Goal: Information Seeking & Learning: Learn about a topic

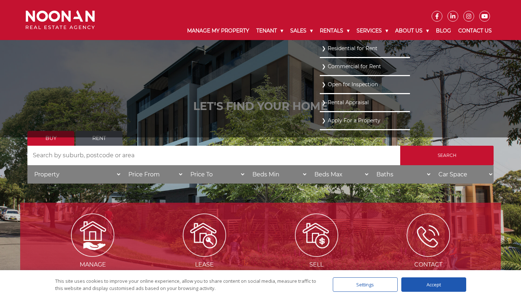
click at [337, 48] on link "Residential for Rent" at bounding box center [365, 49] width 87 height 10
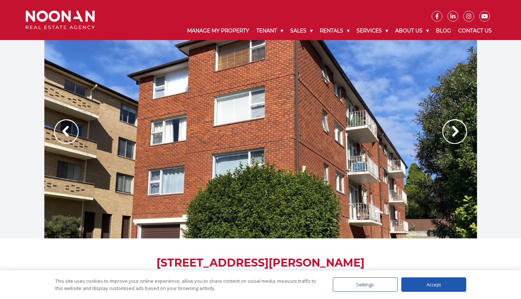
click at [454, 131] on img at bounding box center [454, 131] width 25 height 25
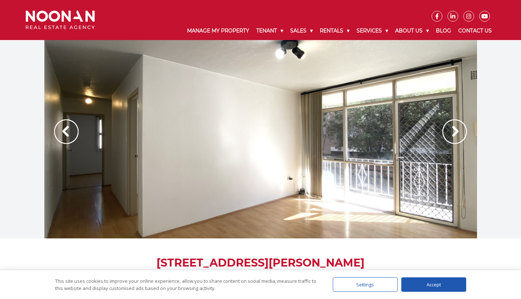
click at [454, 131] on img at bounding box center [454, 131] width 25 height 25
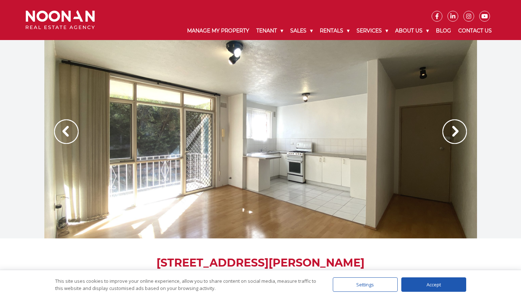
click at [454, 131] on img at bounding box center [454, 131] width 25 height 25
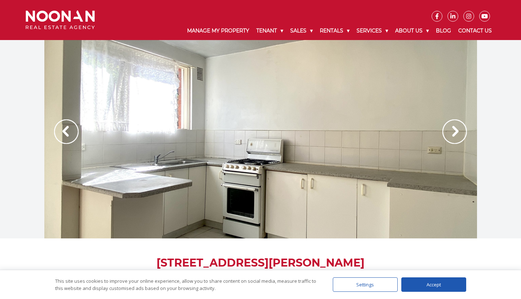
click at [454, 131] on img at bounding box center [454, 131] width 25 height 25
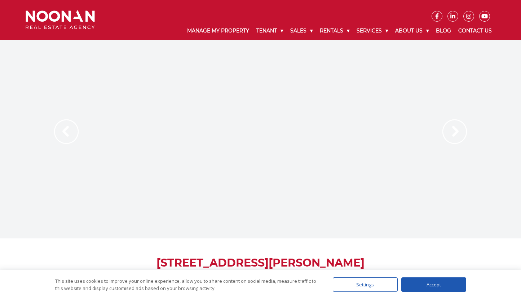
click at [454, 131] on img at bounding box center [454, 131] width 25 height 25
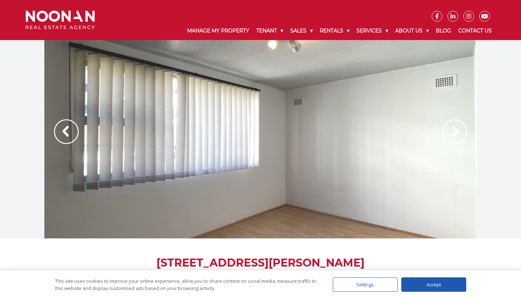
click at [454, 131] on img at bounding box center [454, 131] width 25 height 25
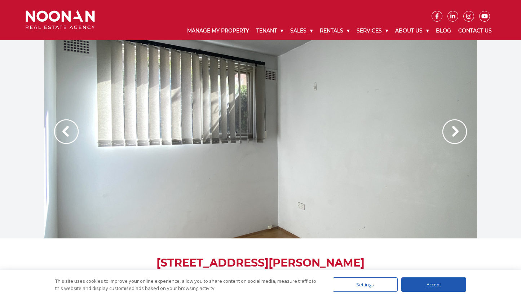
click at [454, 131] on img at bounding box center [454, 131] width 25 height 25
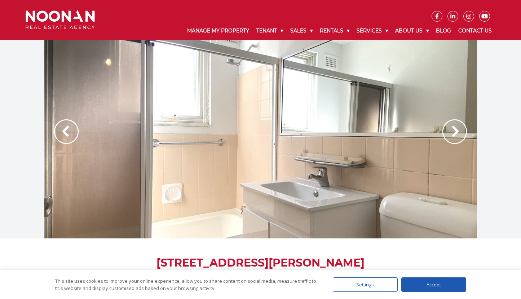
click at [460, 134] on img at bounding box center [454, 131] width 25 height 25
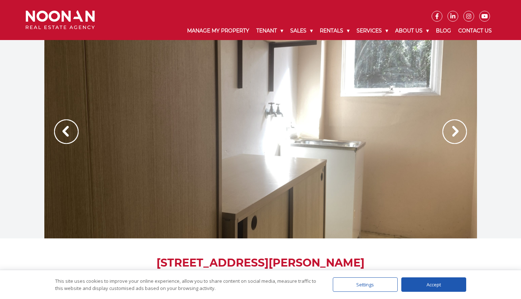
click at [460, 134] on img at bounding box center [454, 131] width 25 height 25
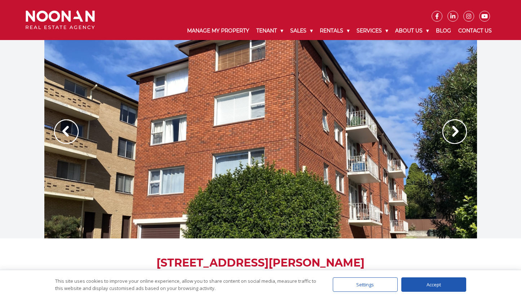
click at [460, 134] on img at bounding box center [454, 131] width 25 height 25
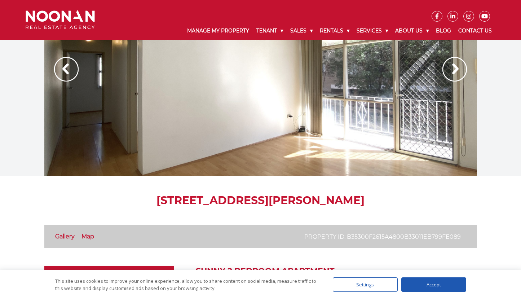
scroll to position [58, 0]
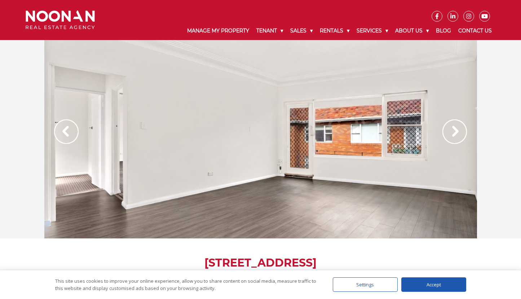
click at [455, 131] on img at bounding box center [454, 131] width 25 height 25
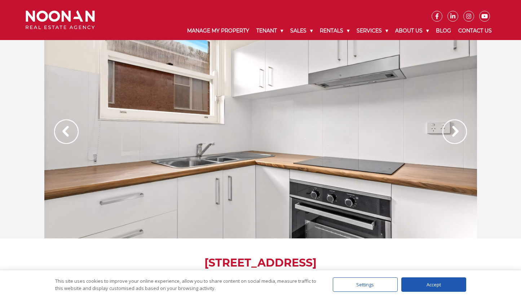
click at [455, 134] on img at bounding box center [454, 131] width 25 height 25
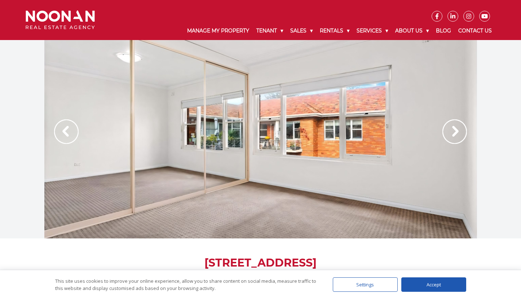
click at [455, 134] on img at bounding box center [454, 131] width 25 height 25
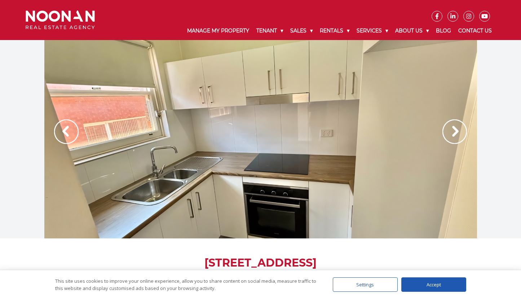
click at [455, 134] on img at bounding box center [454, 131] width 25 height 25
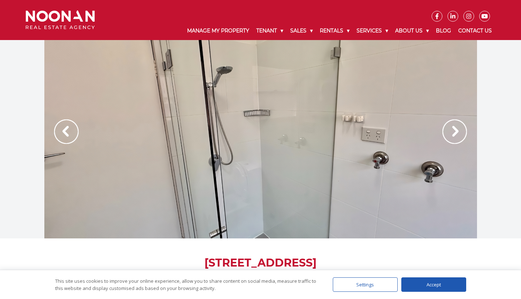
click at [455, 134] on img at bounding box center [454, 131] width 25 height 25
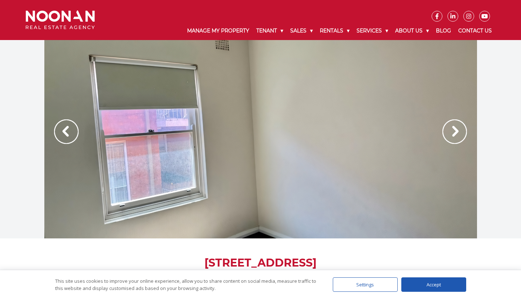
click at [455, 134] on img at bounding box center [454, 131] width 25 height 25
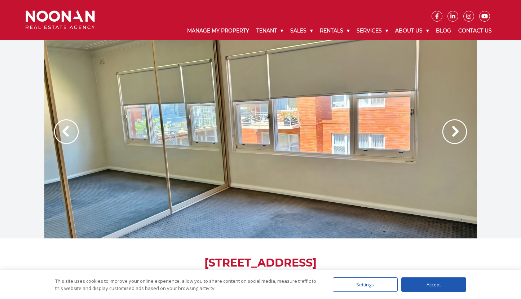
click at [455, 134] on img at bounding box center [454, 131] width 25 height 25
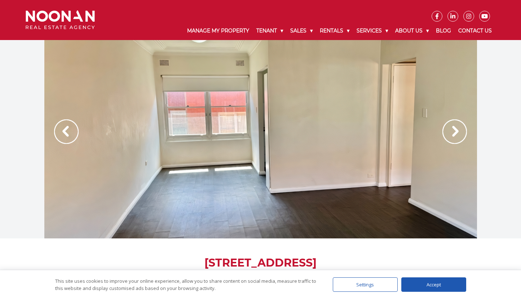
click at [455, 134] on img at bounding box center [454, 131] width 25 height 25
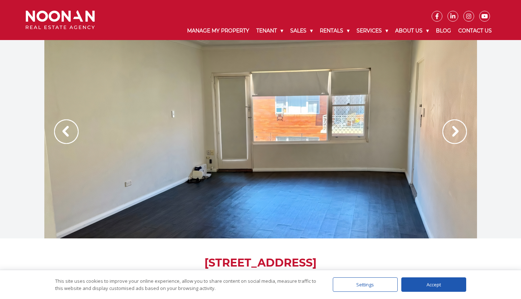
click at [455, 134] on img at bounding box center [454, 131] width 25 height 25
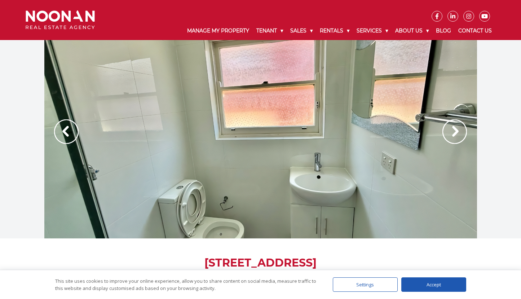
click at [455, 134] on img at bounding box center [454, 131] width 25 height 25
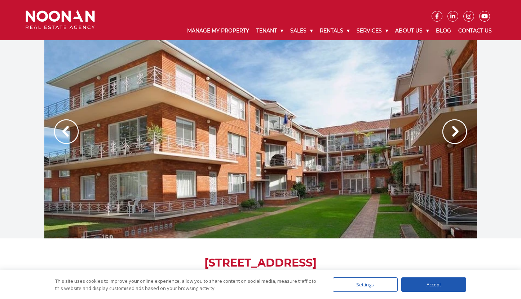
click at [455, 134] on img at bounding box center [454, 131] width 25 height 25
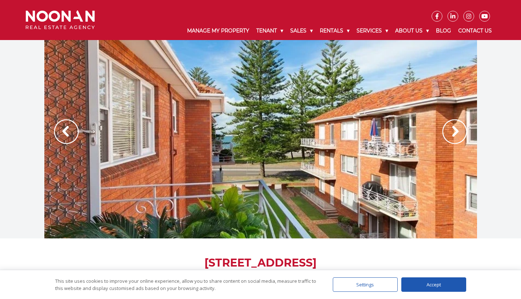
click at [455, 134] on img at bounding box center [454, 131] width 25 height 25
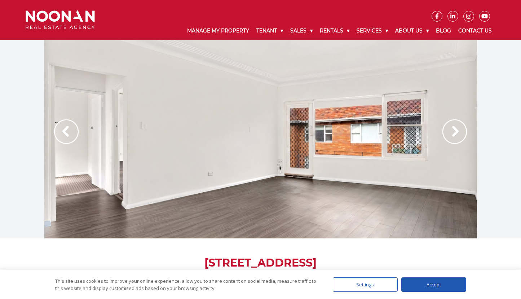
click at [451, 134] on img at bounding box center [454, 131] width 25 height 25
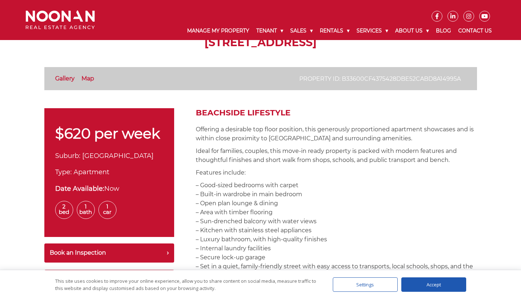
scroll to position [324, 0]
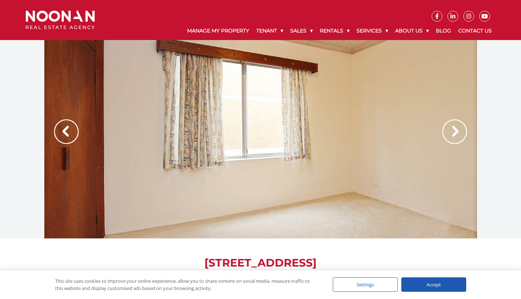
click at [457, 130] on img at bounding box center [454, 131] width 25 height 25
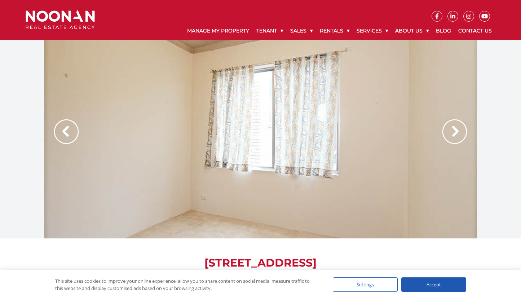
click at [453, 137] on img at bounding box center [454, 131] width 25 height 25
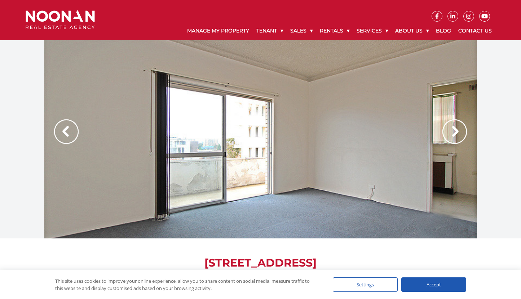
click at [453, 137] on img at bounding box center [454, 131] width 25 height 25
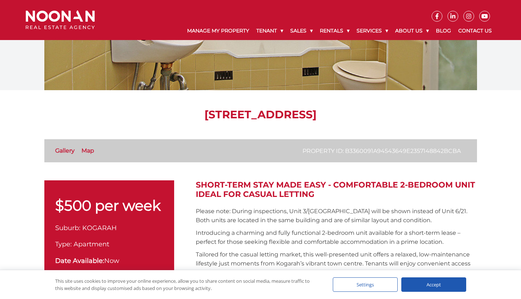
scroll to position [180, 0]
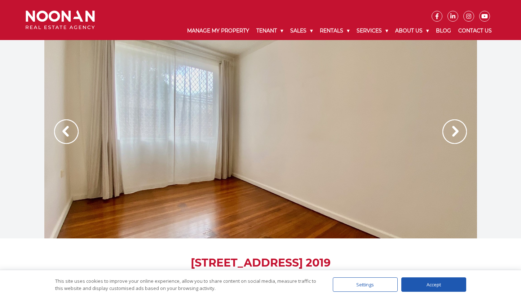
click at [452, 131] on img at bounding box center [454, 131] width 25 height 25
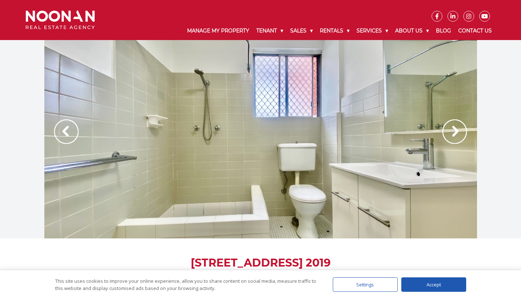
click at [452, 131] on img at bounding box center [454, 131] width 25 height 25
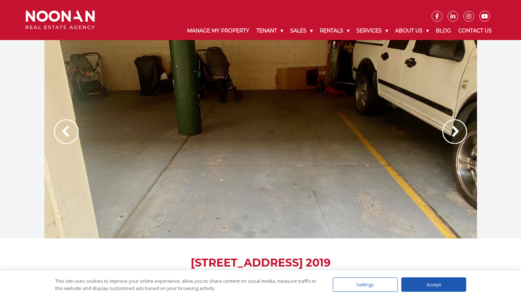
click at [452, 131] on img at bounding box center [454, 131] width 25 height 25
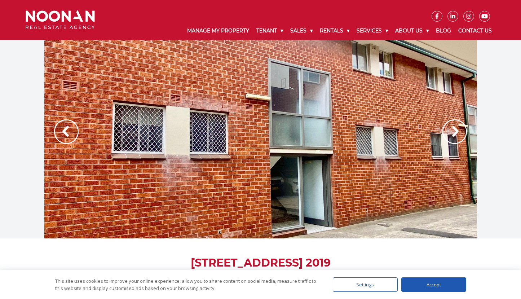
click at [452, 131] on img at bounding box center [454, 131] width 25 height 25
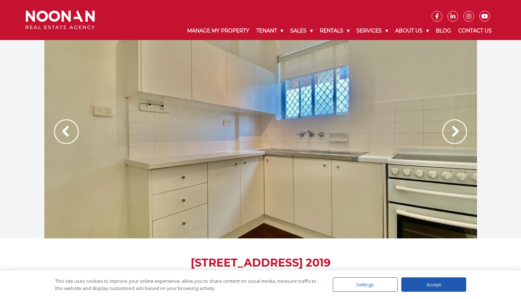
click at [456, 132] on img at bounding box center [454, 131] width 25 height 25
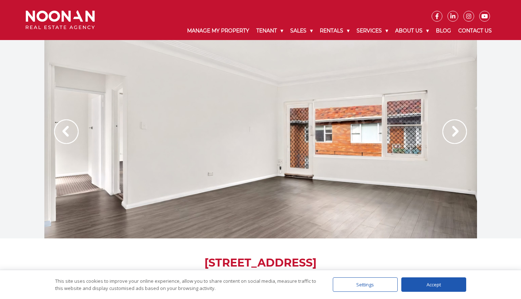
click at [455, 126] on img at bounding box center [454, 131] width 25 height 25
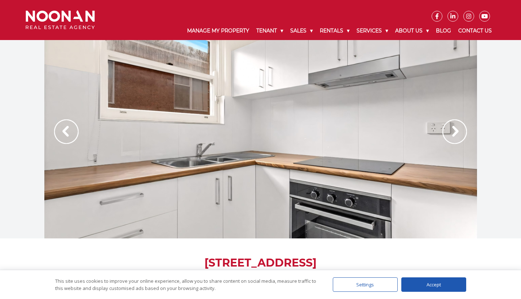
click at [455, 126] on img at bounding box center [454, 131] width 25 height 25
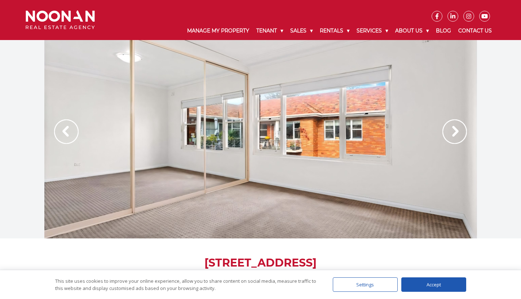
click at [455, 126] on img at bounding box center [454, 131] width 25 height 25
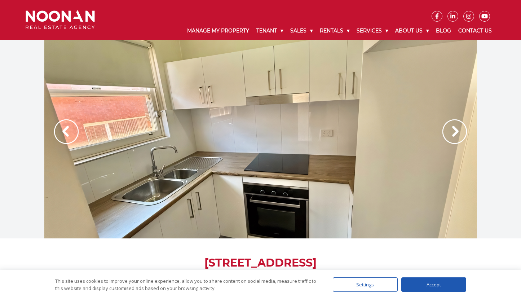
click at [455, 129] on img at bounding box center [454, 131] width 25 height 25
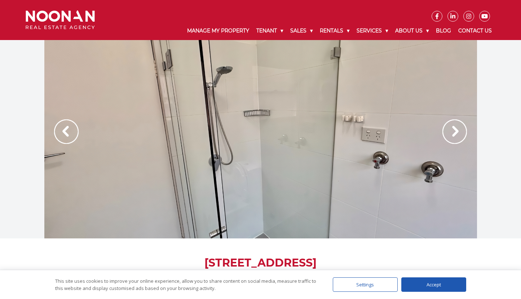
click at [455, 129] on img at bounding box center [454, 131] width 25 height 25
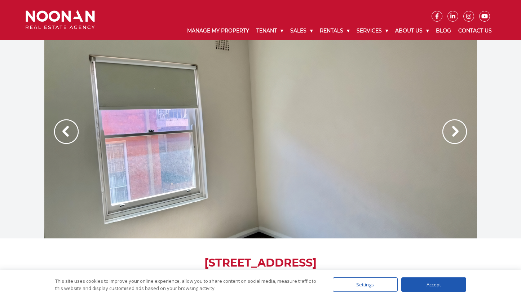
click at [455, 129] on img at bounding box center [454, 131] width 25 height 25
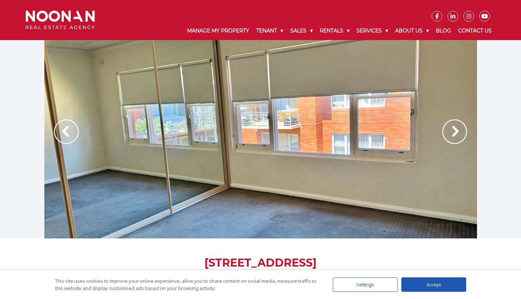
click at [455, 129] on img at bounding box center [454, 131] width 25 height 25
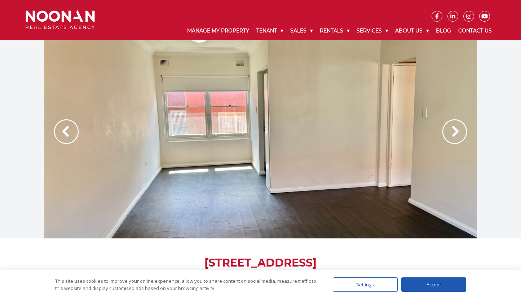
click at [64, 132] on img at bounding box center [66, 131] width 25 height 25
